Goal: Task Accomplishment & Management: Manage account settings

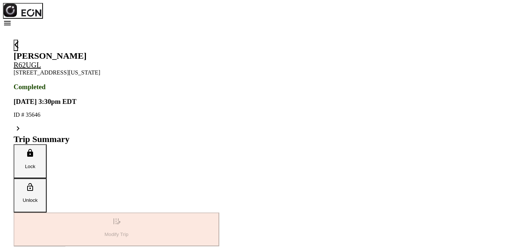
click at [12, 19] on span "menu" at bounding box center [7, 23] width 9 height 9
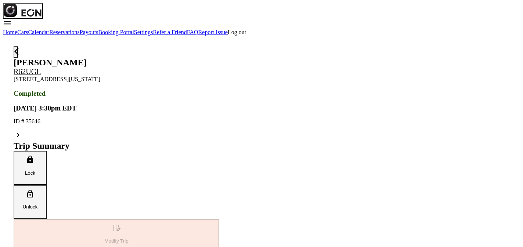
click at [80, 35] on link "Reservations" at bounding box center [64, 32] width 30 height 6
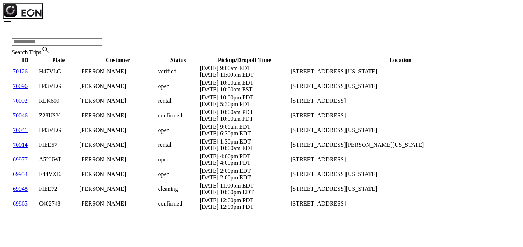
click at [41, 52] on label "Search Trips" at bounding box center [26, 52] width 29 height 6
click at [41, 46] on Trips "Search Trips" at bounding box center [57, 41] width 90 height 7
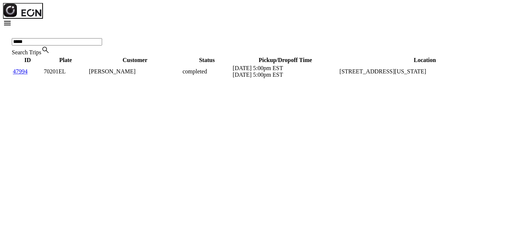
type Trips "*****"
click at [19, 75] on link "47994" at bounding box center [20, 71] width 15 height 6
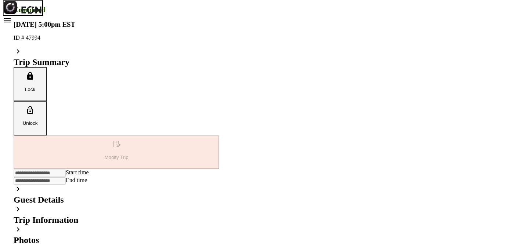
scroll to position [119, 0]
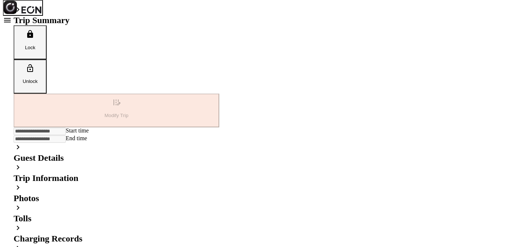
click at [22, 244] on span "keyboard_arrow_right" at bounding box center [18, 248] width 9 height 9
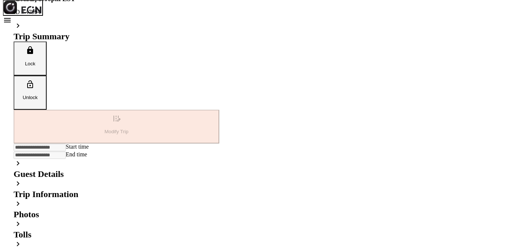
scroll to position [103, 0]
